Goal: Task Accomplishment & Management: Manage account settings

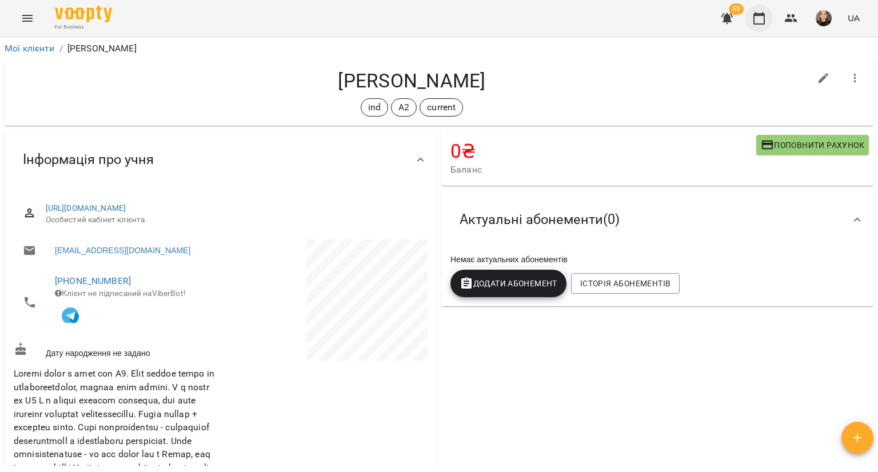
click at [761, 17] on icon "button" at bounding box center [759, 18] width 14 height 14
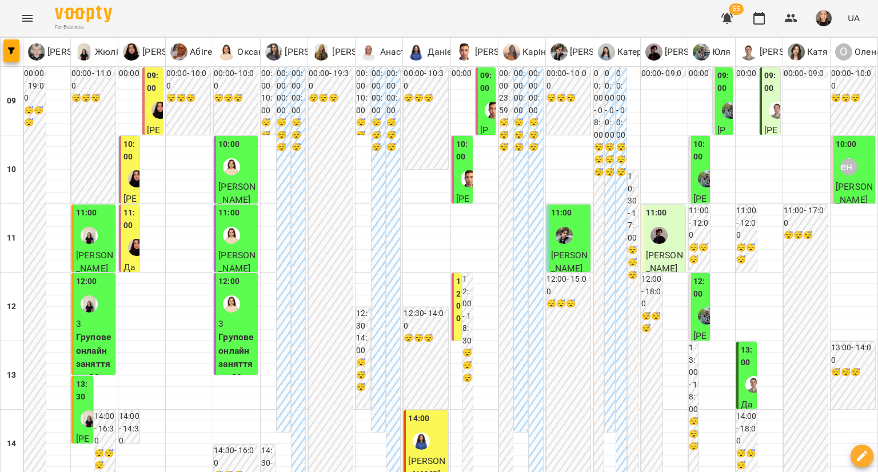
scroll to position [514, 0]
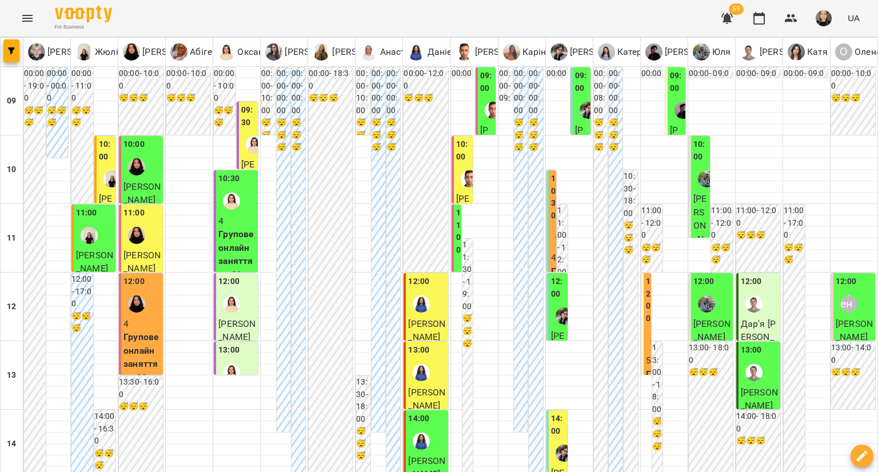
scroll to position [400, 0]
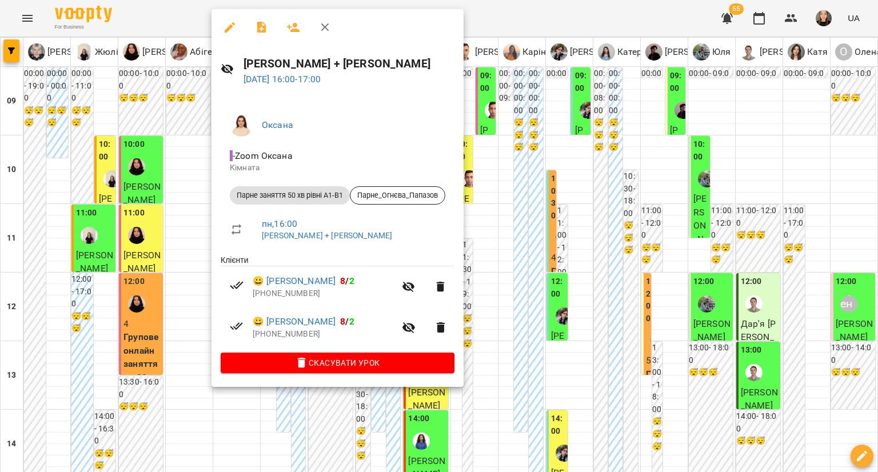
click at [487, 420] on div at bounding box center [439, 236] width 878 height 472
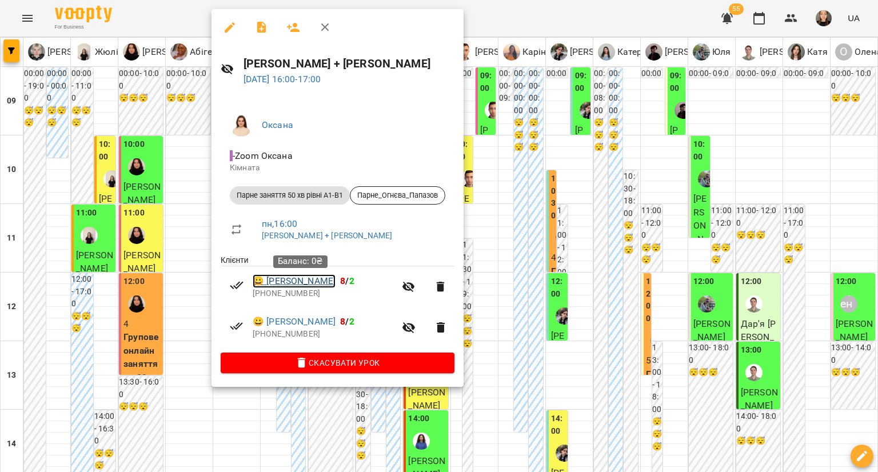
click at [284, 279] on link "😀 [PERSON_NAME]" at bounding box center [294, 281] width 83 height 14
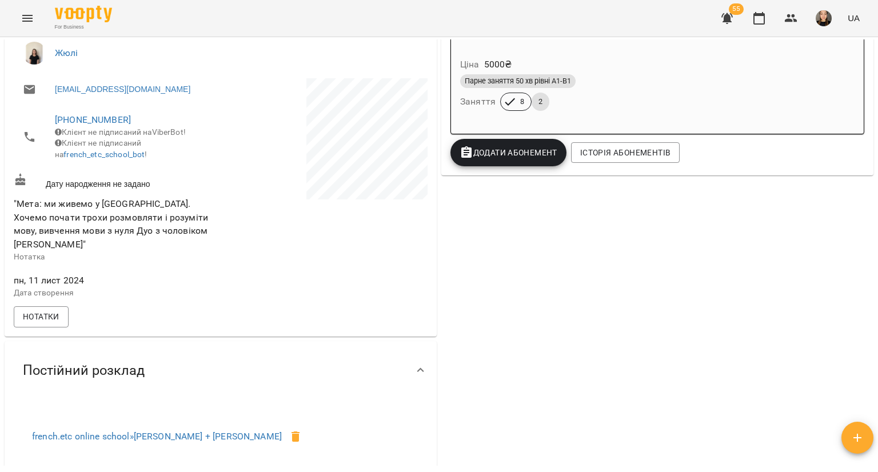
scroll to position [171, 0]
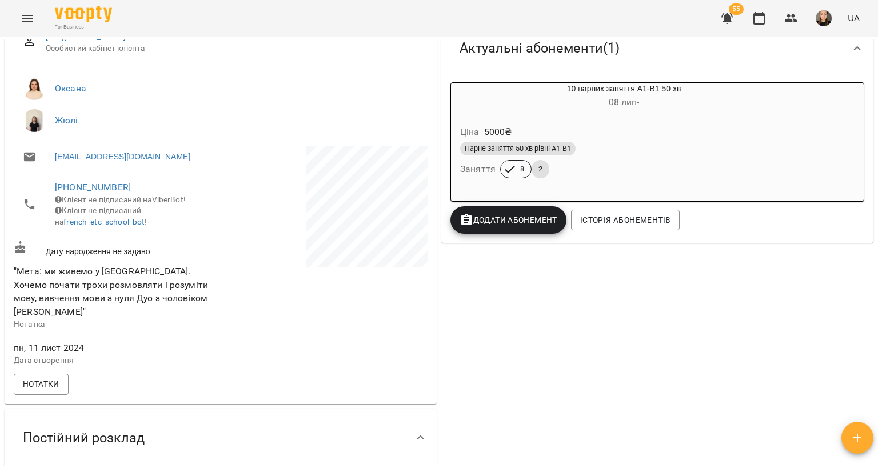
click at [603, 128] on div "Ціна 5000 ₴" at bounding box center [624, 132] width 332 height 21
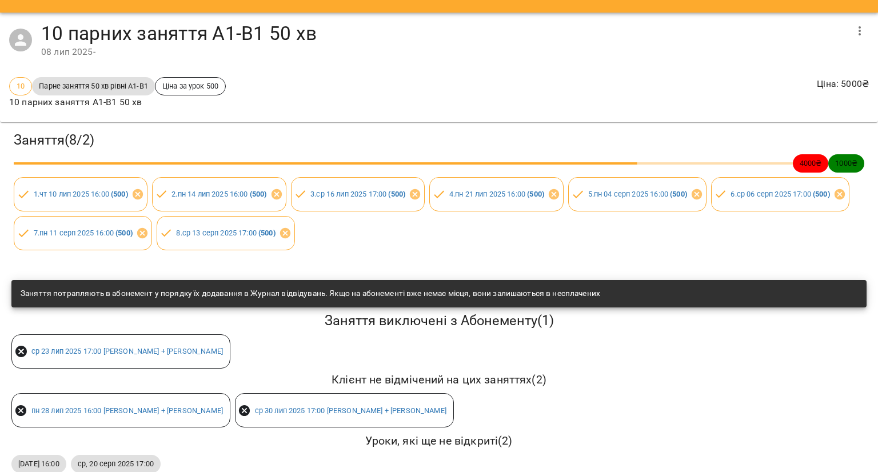
scroll to position [0, 0]
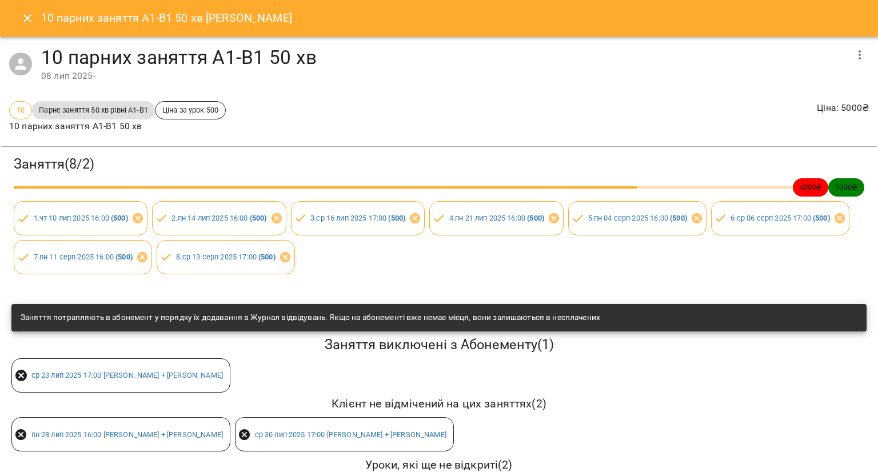
click at [32, 14] on icon "Close" at bounding box center [28, 18] width 14 height 14
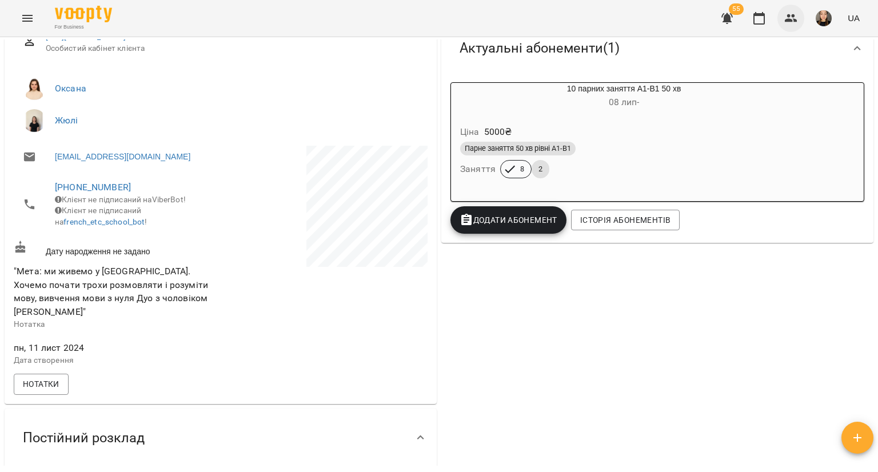
click at [789, 22] on icon "button" at bounding box center [791, 18] width 14 height 14
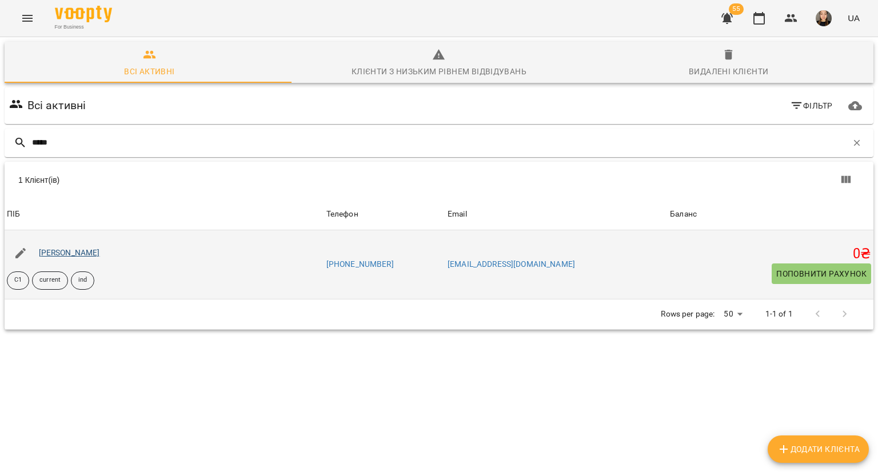
type input "*****"
click at [85, 252] on link "[PERSON_NAME]" at bounding box center [69, 252] width 61 height 9
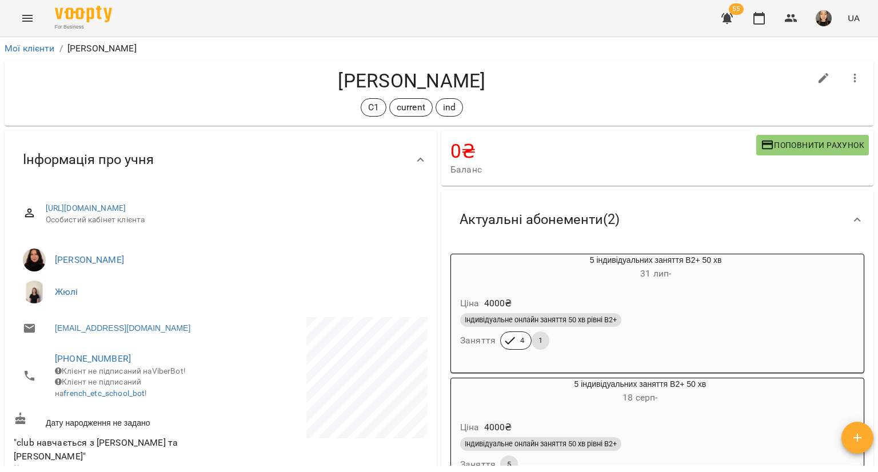
scroll to position [57, 0]
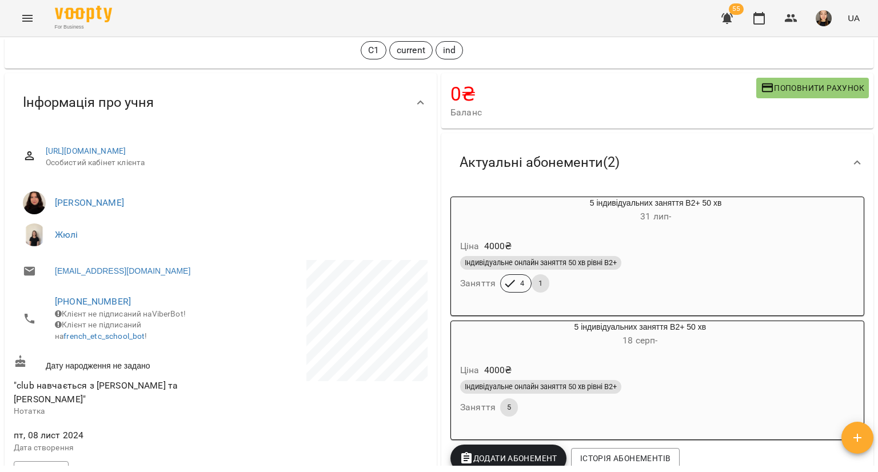
click at [516, 347] on h6 "[DATE] -" at bounding box center [640, 341] width 378 height 16
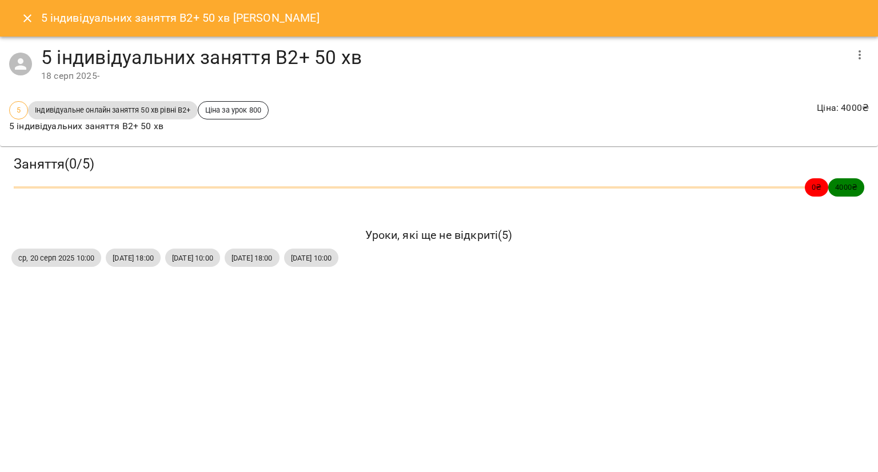
click at [31, 7] on button "Close" at bounding box center [27, 18] width 27 height 27
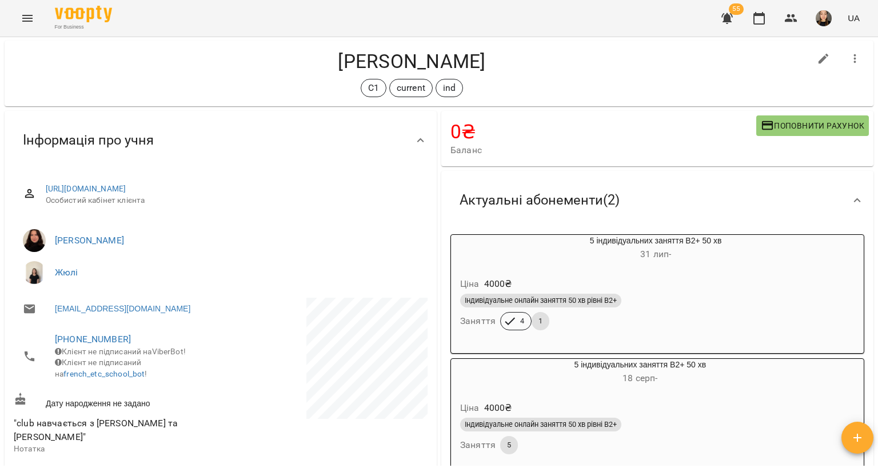
scroll to position [0, 0]
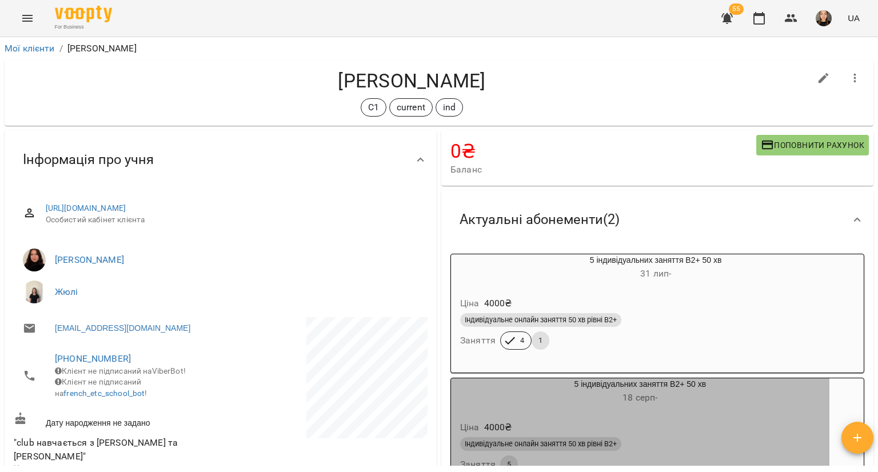
click at [546, 399] on h6 "[DATE] -" at bounding box center [640, 398] width 378 height 16
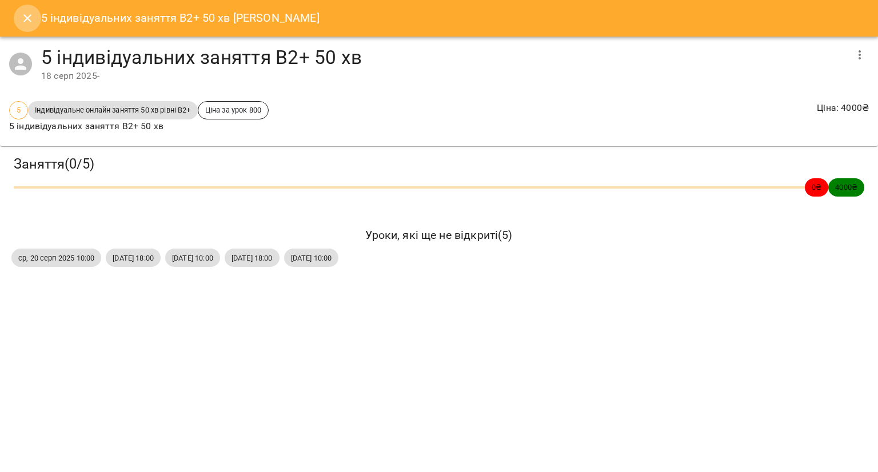
click at [23, 17] on icon "Close" at bounding box center [28, 18] width 14 height 14
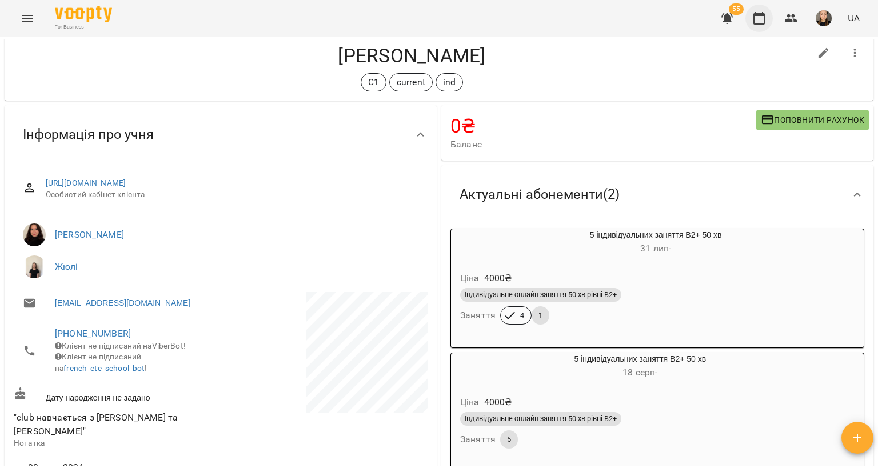
click at [752, 17] on icon "button" at bounding box center [759, 18] width 14 height 14
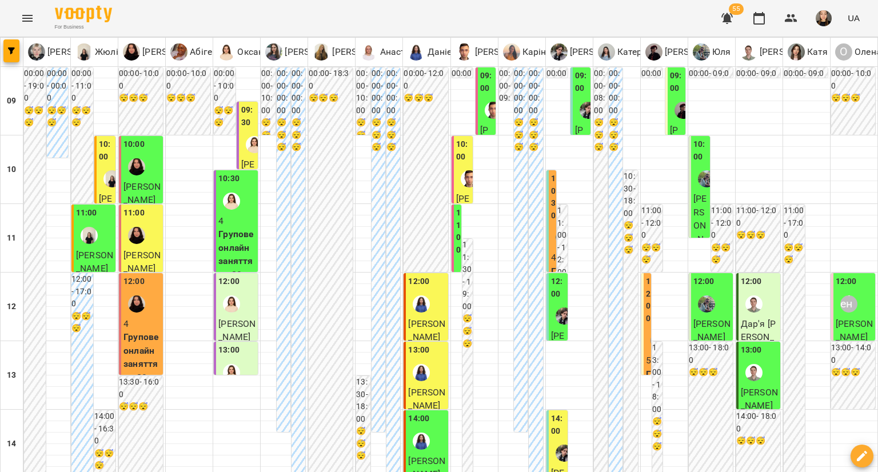
drag, startPoint x: 609, startPoint y: 408, endPoint x: 610, endPoint y: 387, distance: 21.1
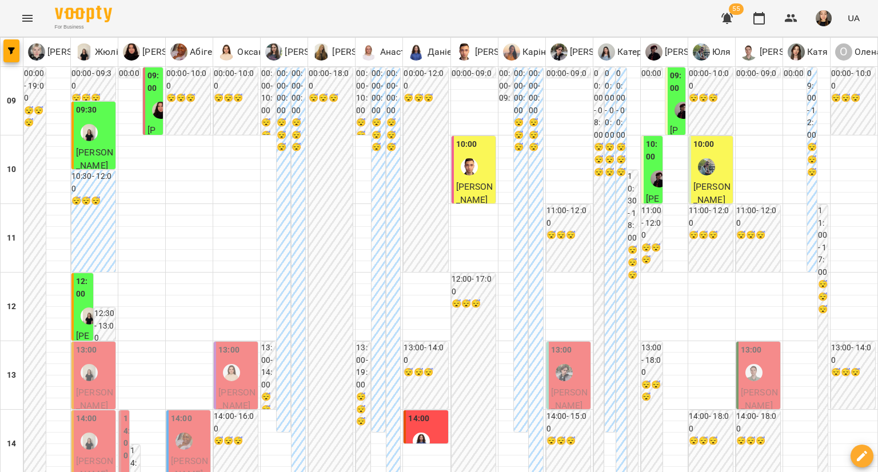
scroll to position [400, 0]
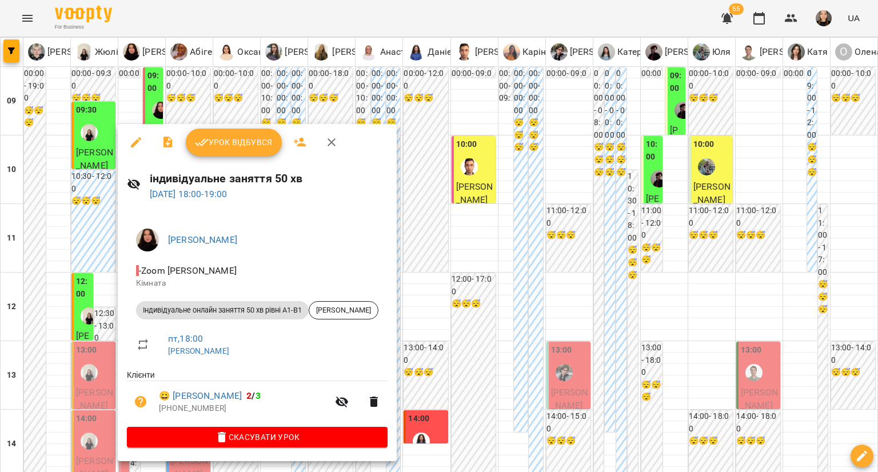
click at [86, 327] on div at bounding box center [439, 236] width 878 height 472
